Goal: Find specific page/section: Find specific page/section

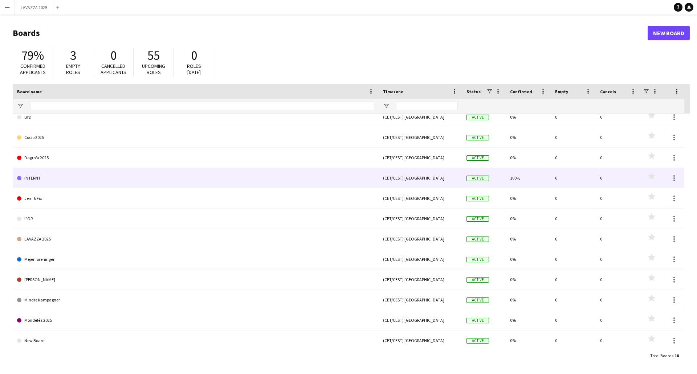
scroll to position [36, 0]
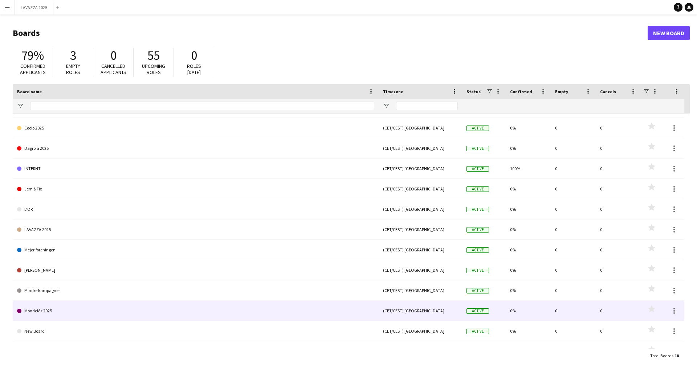
click at [61, 308] on link "Mondeléz 2025" at bounding box center [195, 311] width 357 height 20
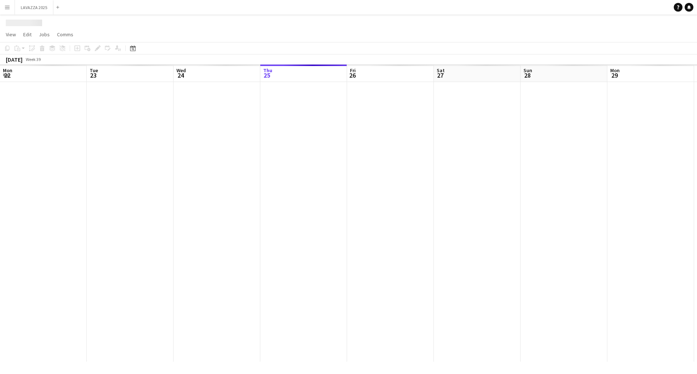
scroll to position [0, 173]
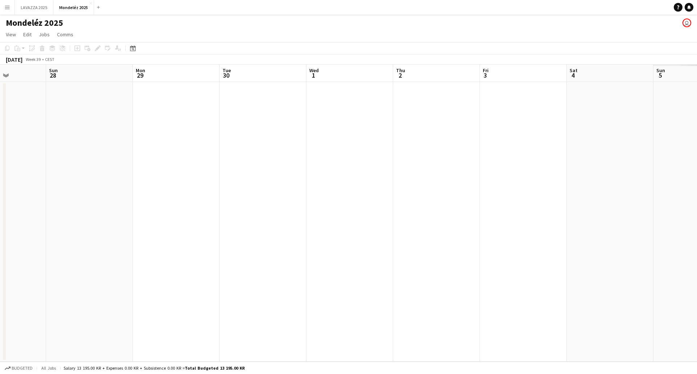
drag, startPoint x: 477, startPoint y: 184, endPoint x: 3, endPoint y: 215, distance: 475.2
click at [3, 215] on app-calendar-viewport "Wed 24 Thu 25 Fri 26 Sat 27 Sun 28 Mon 29 Tue 30 Wed 1 Thu 2 Fri 3 Sat 4 Sun 5 …" at bounding box center [348, 213] width 697 height 297
drag, startPoint x: 658, startPoint y: 167, endPoint x: 147, endPoint y: 186, distance: 511.9
click at [147, 186] on app-calendar-viewport "Sat 27 Sun 28 Mon 29 Tue 30 Wed 1 Thu 2 Fri 3 Sat 4 Sun 5 Mon 6 Tue 7 Wed 8 Thu…" at bounding box center [348, 213] width 697 height 297
drag, startPoint x: 586, startPoint y: 181, endPoint x: 76, endPoint y: 210, distance: 510.2
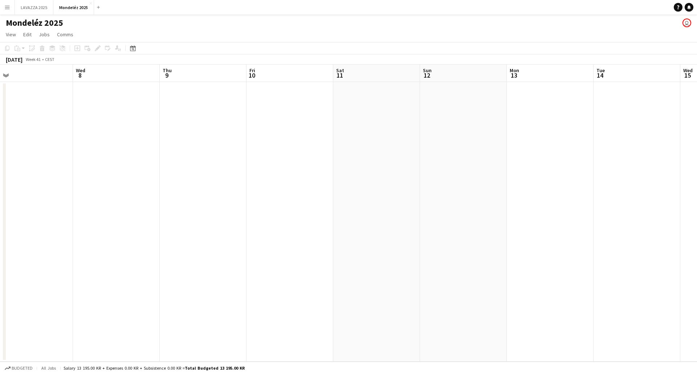
click at [61, 213] on app-calendar-viewport "Sat 4 Sun 5 Mon 6 Tue 7 Wed 8 Thu 9 Fri 10 Sat 11 Sun 12 Mon 13 Tue 14 Wed 15 T…" at bounding box center [348, 213] width 697 height 297
drag, startPoint x: 517, startPoint y: 168, endPoint x: 63, endPoint y: 196, distance: 454.7
click at [63, 196] on app-calendar-viewport "Thu 9 Fri 10 Sat 11 Sun 12 Mon 13 Tue 14 Wed 15 Thu 16 Fri 17 Sat 18 Sun 19 Mon…" at bounding box center [348, 213] width 697 height 297
drag, startPoint x: 175, startPoint y: 167, endPoint x: 71, endPoint y: 169, distance: 104.1
click at [62, 168] on app-calendar-viewport "Thu 16 Fri 17 Sat 18 Sun 19 Mon 20 Tue 21 Wed 22 Thu 23 Fri 24 Sat 25 Sun 26 Mo…" at bounding box center [348, 213] width 697 height 297
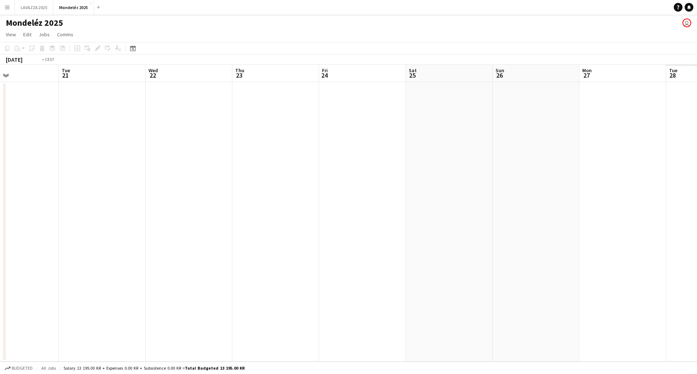
scroll to position [0, 228]
click at [131, 50] on icon "Date picker" at bounding box center [133, 48] width 6 height 6
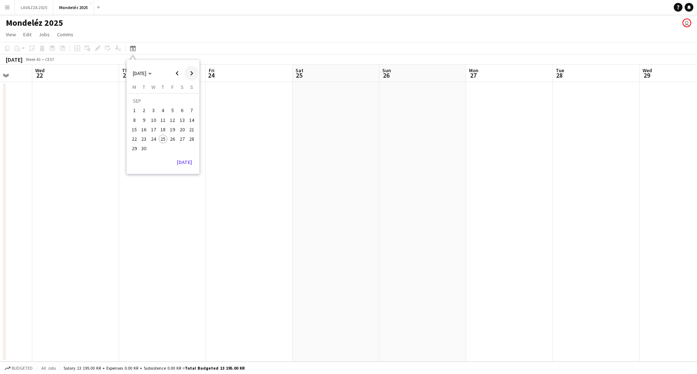
click at [193, 74] on span "Next month" at bounding box center [191, 73] width 15 height 15
click at [135, 123] on span "12" at bounding box center [134, 122] width 9 height 9
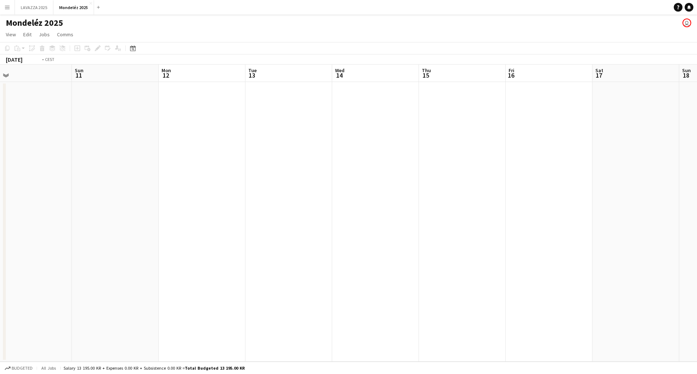
drag, startPoint x: 507, startPoint y: 163, endPoint x: 197, endPoint y: 171, distance: 309.9
click at [197, 171] on app-calendar-viewport "Wed 7 Thu 8 Fri 9 Sat 10 Sun 11 Mon 12 Tue 13 Wed 14 Thu 15 Fri 16 Sat 17 Sun 1…" at bounding box center [348, 213] width 697 height 297
drag, startPoint x: 571, startPoint y: 149, endPoint x: 292, endPoint y: 163, distance: 279.7
click at [252, 169] on app-calendar-viewport "Wed 14 Thu 15 Fri 16 Sat 17 Sun 18 Mon 19 Tue 20 Wed 21 Thu 22 Fri 23 Sat 24 Su…" at bounding box center [348, 213] width 697 height 297
drag, startPoint x: 554, startPoint y: 136, endPoint x: 219, endPoint y: 170, distance: 336.9
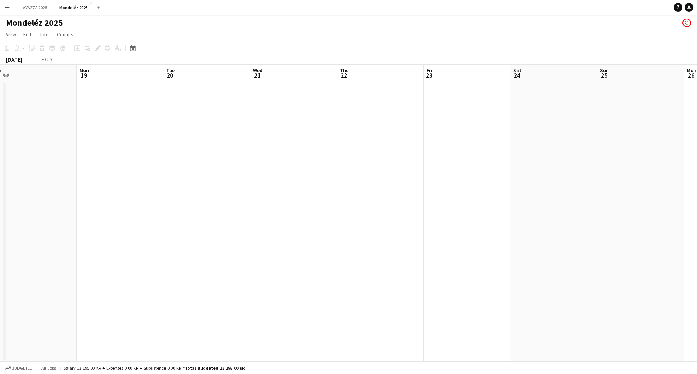
click at [219, 170] on app-calendar-viewport "Thu 15 Fri 16 Sat 17 Sun 18 Mon 19 Tue 20 Wed 21 Thu 22 Fri 23 Sat 24 Sun 25 Mo…" at bounding box center [348, 213] width 697 height 297
drag, startPoint x: 502, startPoint y: 158, endPoint x: 190, endPoint y: 125, distance: 314.1
click at [137, 159] on app-calendar-viewport "Fri 23 Sat 24 Sun 25 Mon 26 Tue 27 Wed 28 Thu 29 Fri 30 Sat 31 Sun 1 Mon 2 Tue …" at bounding box center [348, 213] width 697 height 297
